Goal: Find specific page/section: Find specific page/section

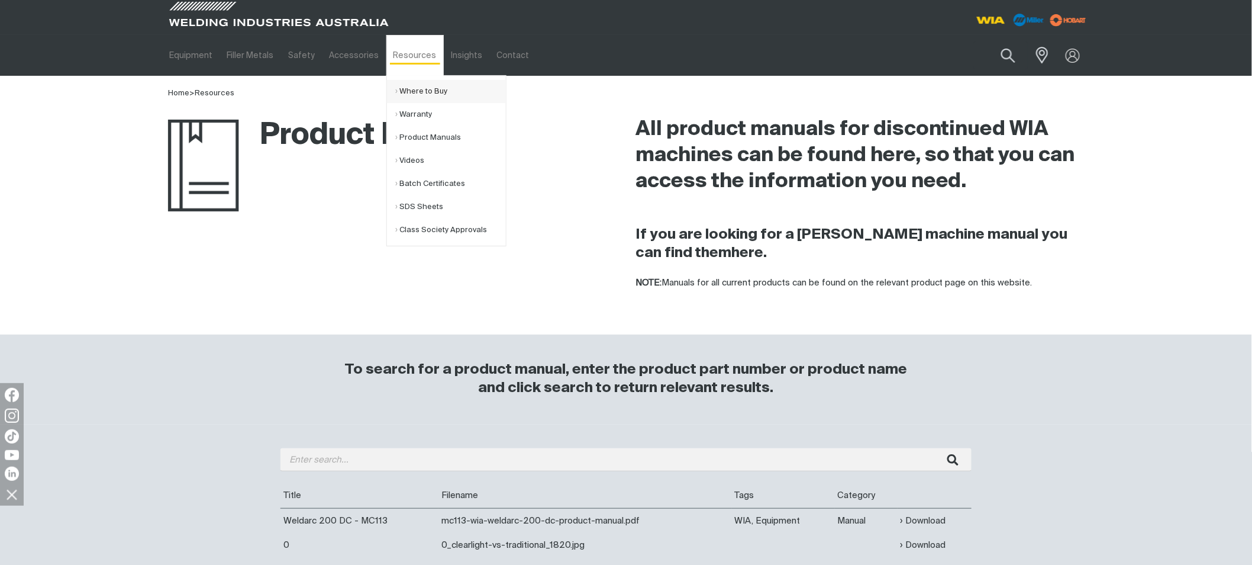
click at [410, 91] on link "Where to Buy" at bounding box center [451, 91] width 110 height 23
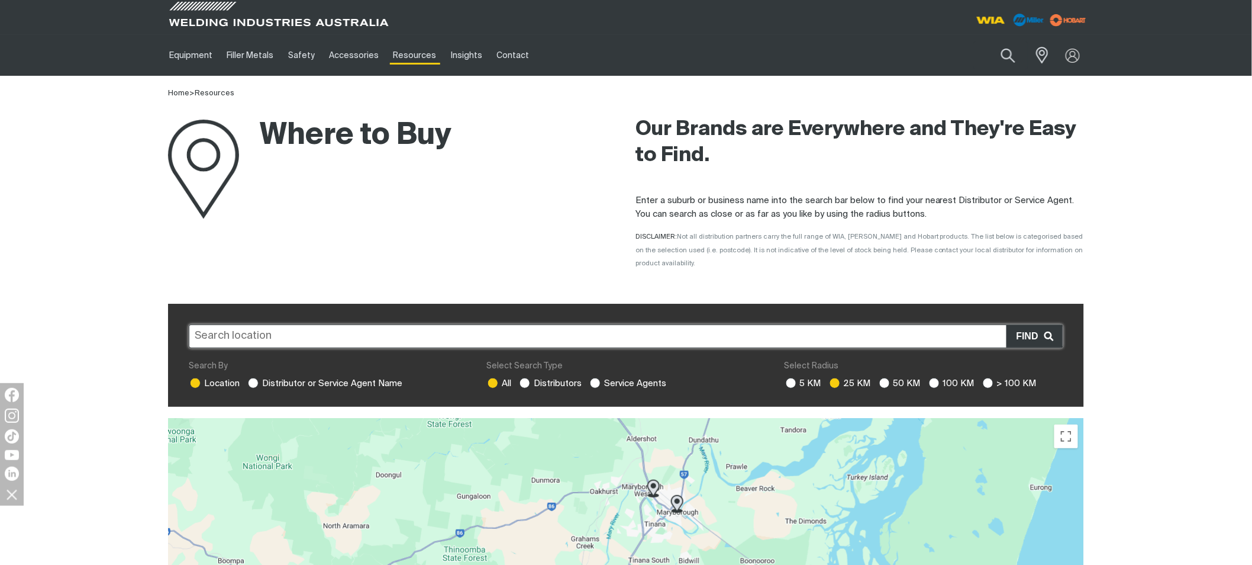
click at [518, 326] on input "text" at bounding box center [626, 336] width 875 height 24
paste input "2870"
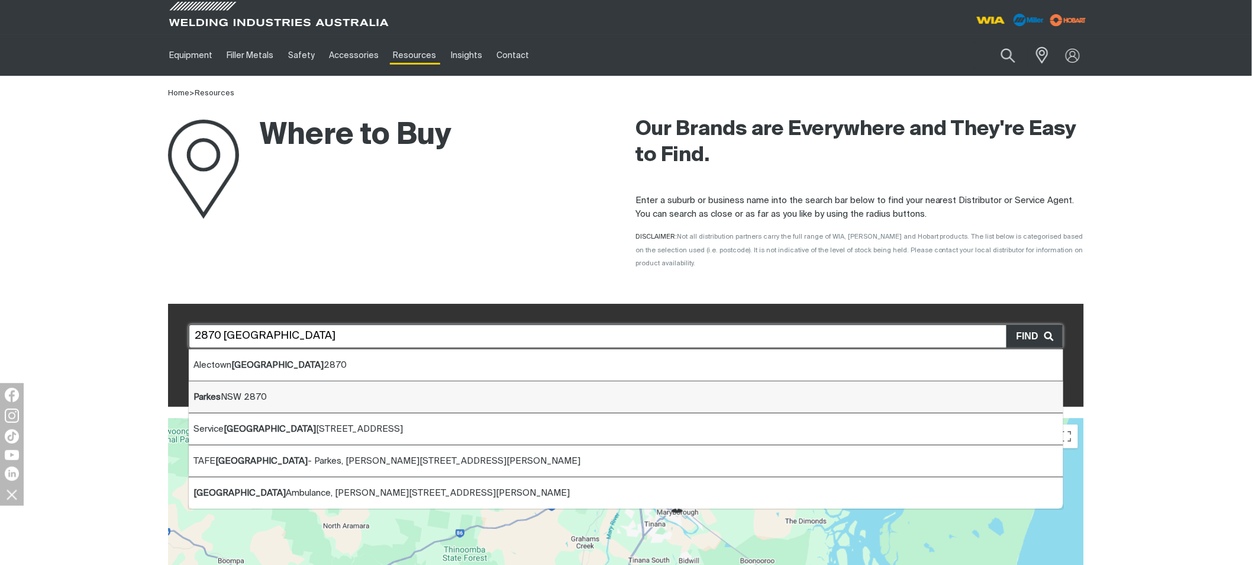
click at [445, 381] on li "[GEOGRAPHIC_DATA]" at bounding box center [626, 397] width 875 height 32
type input "[GEOGRAPHIC_DATA]"
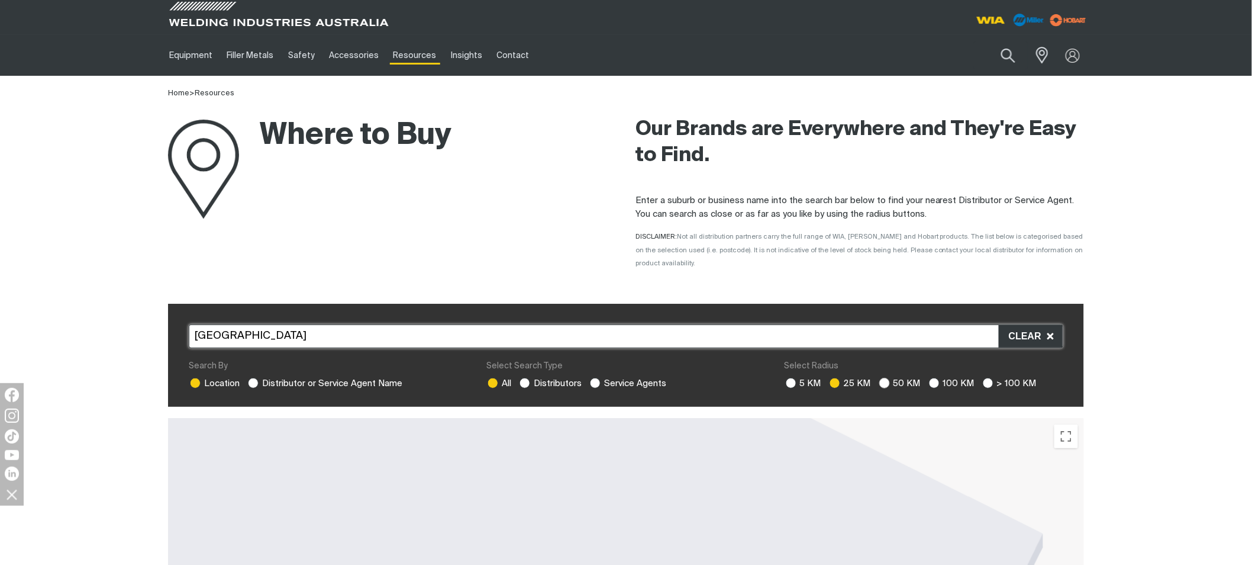
click at [886, 378] on ins at bounding box center [884, 383] width 11 height 11
click at [886, 378] on input "50 KM" at bounding box center [883, 382] width 8 height 8
radio input "true"
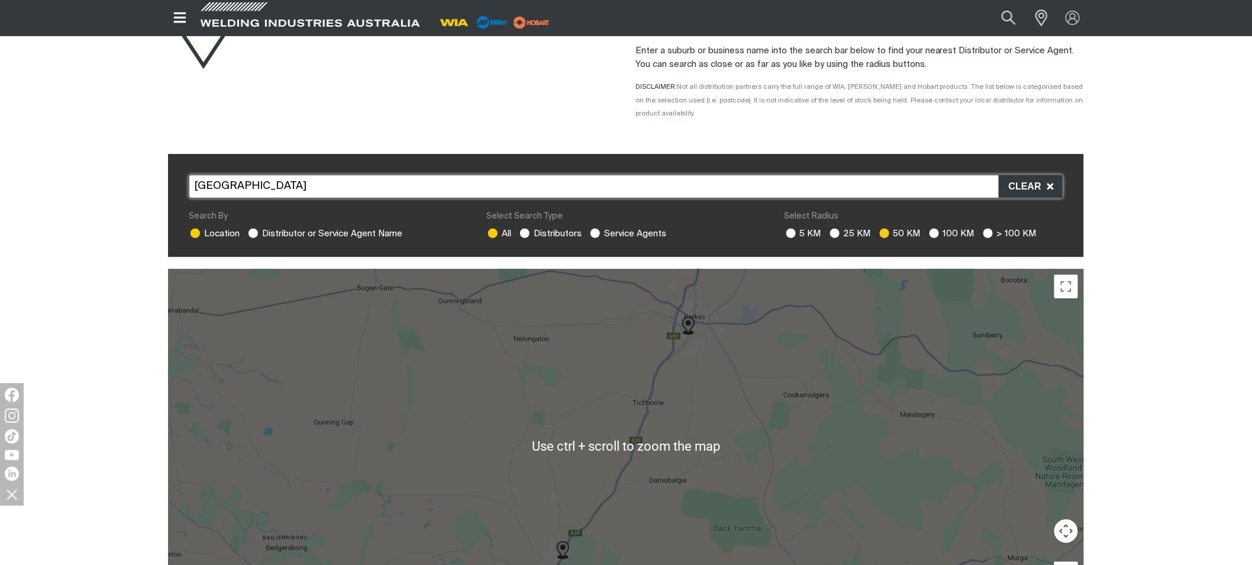
scroll to position [66, 0]
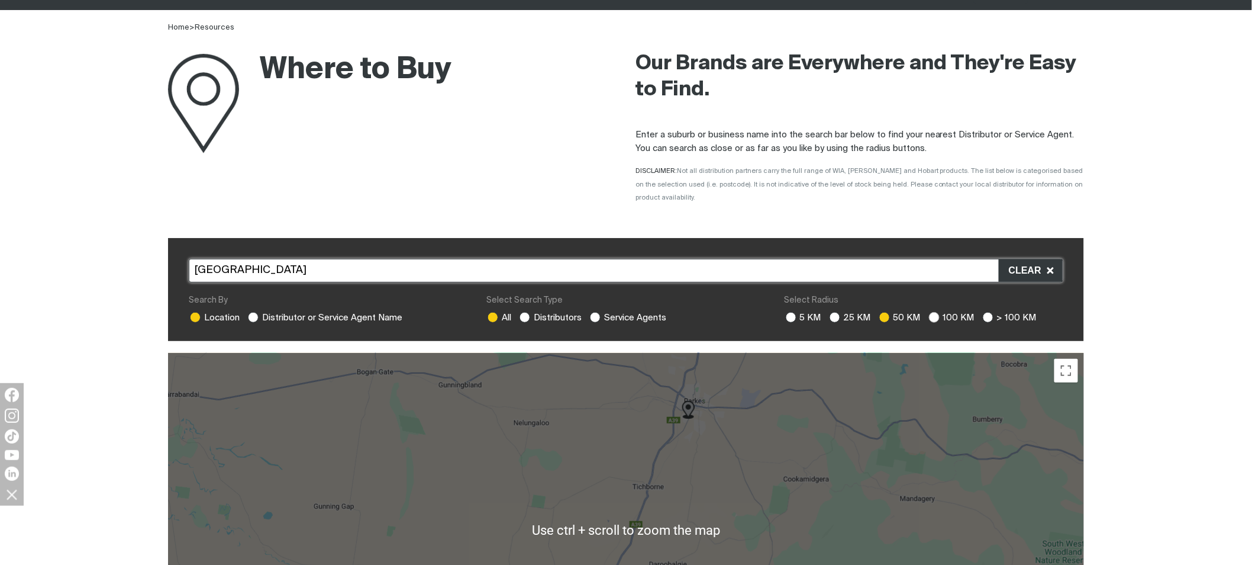
click at [933, 312] on ins at bounding box center [934, 317] width 11 height 11
click at [933, 312] on input "100 KM" at bounding box center [933, 316] width 8 height 8
radio input "true"
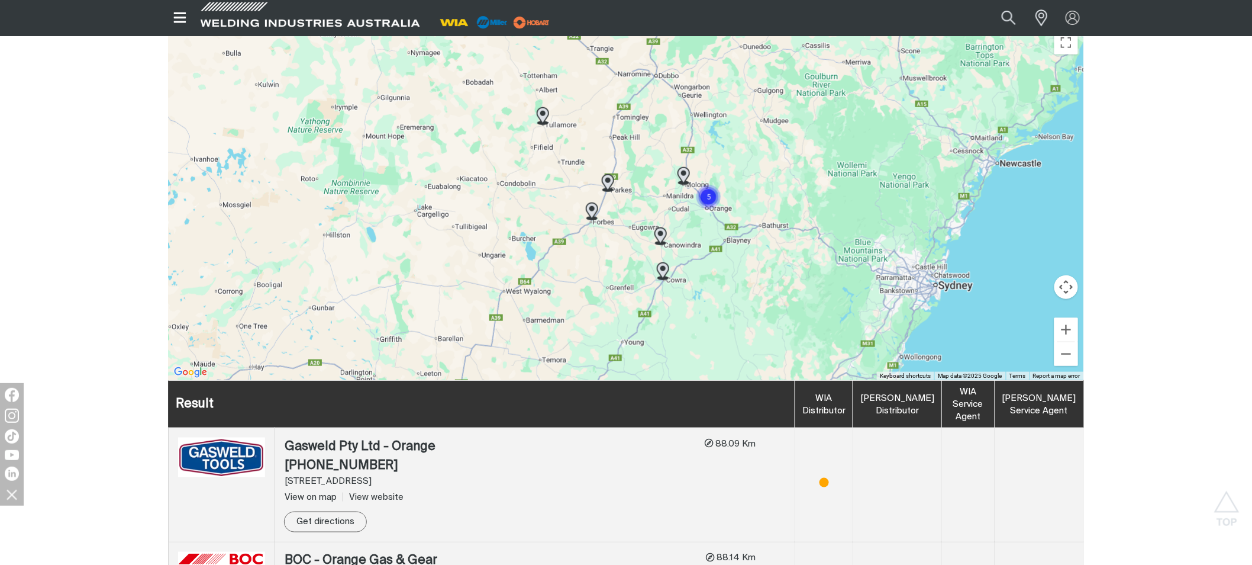
scroll to position [328, 0]
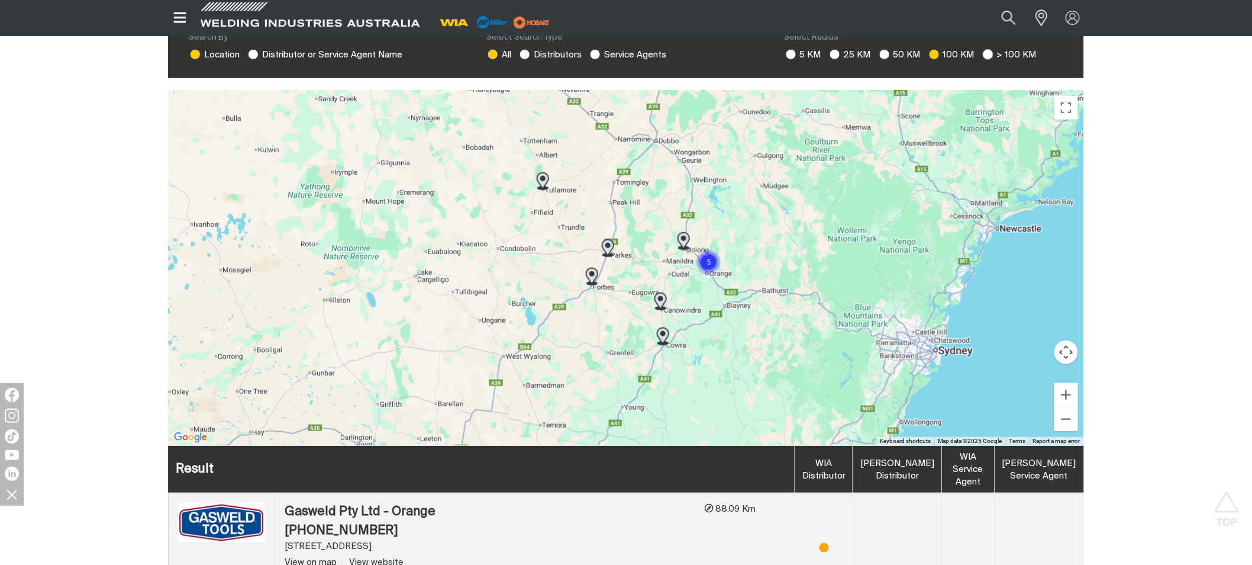
click at [988, 49] on ins at bounding box center [988, 54] width 11 height 11
click at [988, 49] on input "> 100 KM" at bounding box center [987, 53] width 8 height 8
radio input "true"
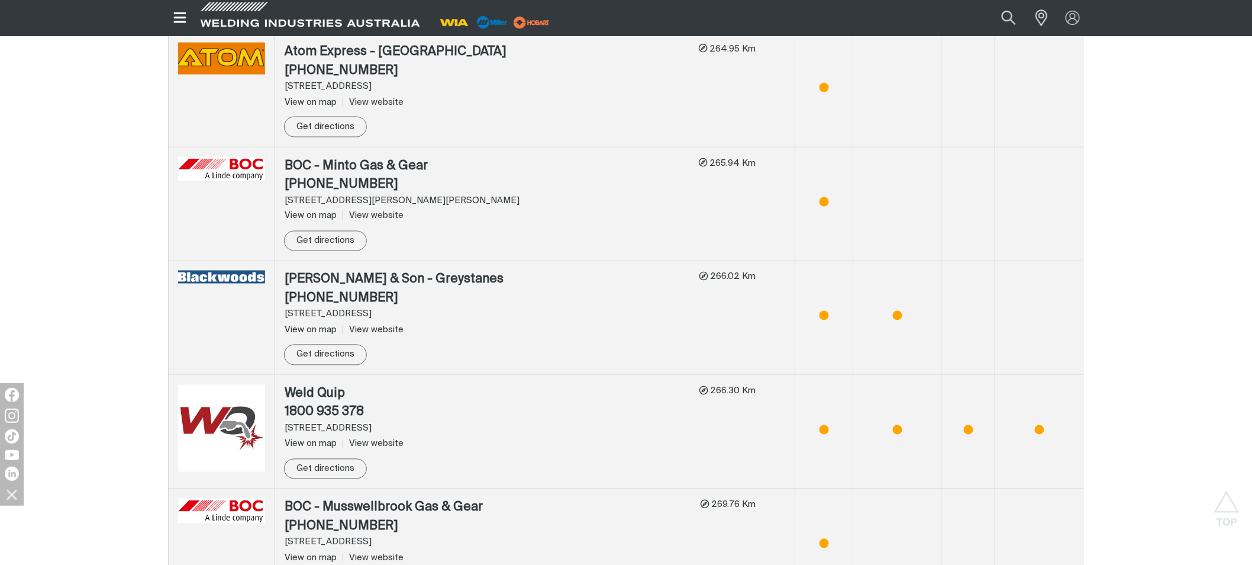
scroll to position [2696, 0]
